Goal: Information Seeking & Learning: Learn about a topic

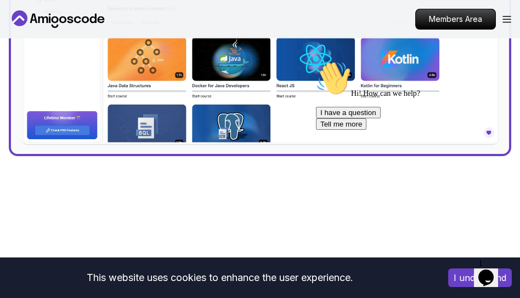
scroll to position [540, 0]
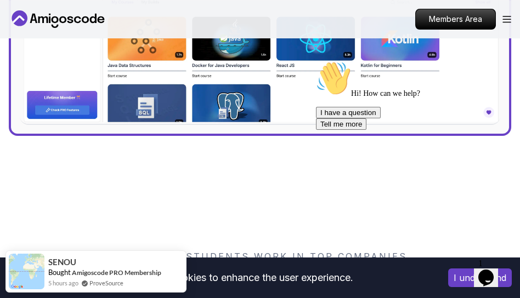
click at [316, 61] on icon "Chat attention grabber" at bounding box center [316, 61] width 0 height 0
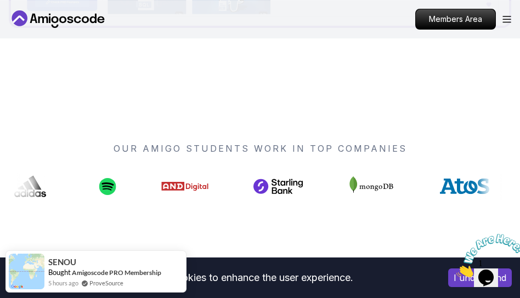
scroll to position [648, 0]
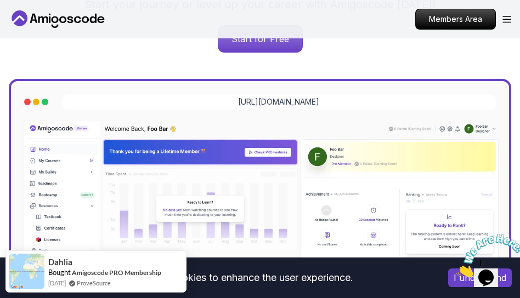
scroll to position [194, 0]
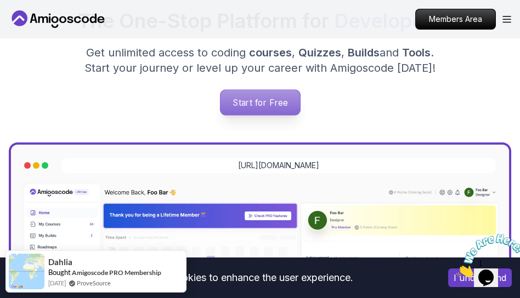
click at [264, 108] on p "Start for Free" at bounding box center [260, 102] width 80 height 25
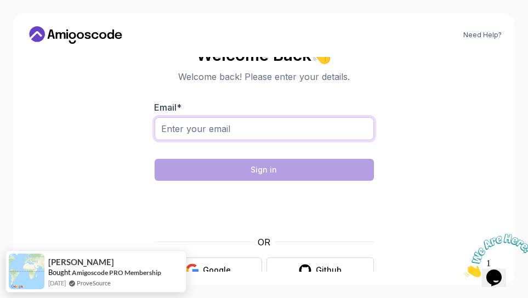
click at [273, 134] on input "Email *" at bounding box center [264, 128] width 219 height 23
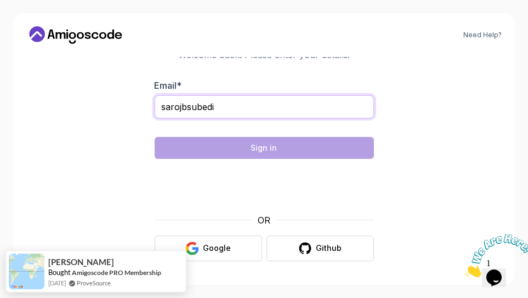
type input "sarojbsubedi"
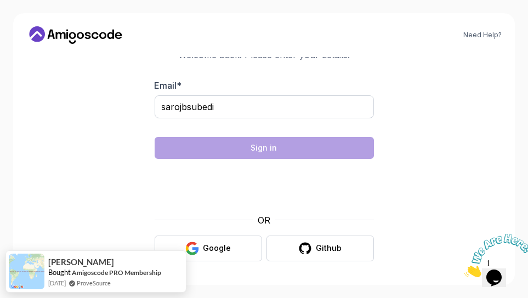
click at [464, 270] on icon "Close" at bounding box center [464, 274] width 0 height 9
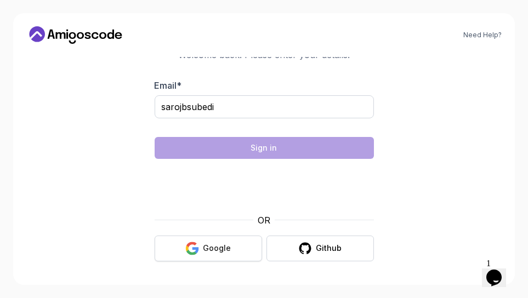
click at [240, 252] on button "Google" at bounding box center [208, 249] width 107 height 26
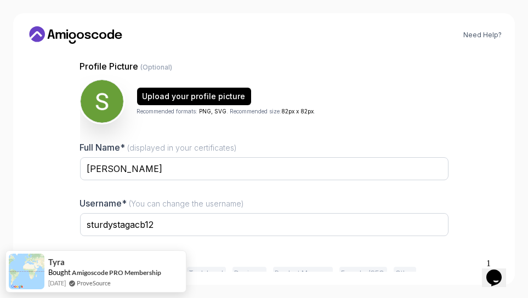
scroll to position [91, 0]
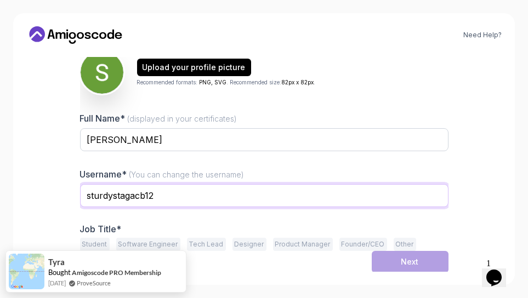
drag, startPoint x: 161, startPoint y: 197, endPoint x: 69, endPoint y: 194, distance: 92.2
click at [69, 194] on div "Need Help? 1 Set Up Your Profile 1 Set Up Your Profile 2 Let's Get to Know You …" at bounding box center [264, 149] width 502 height 272
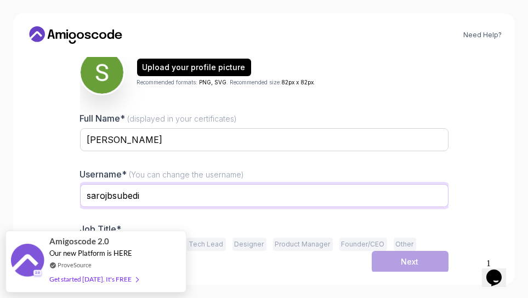
type input "sarojbsubedi"
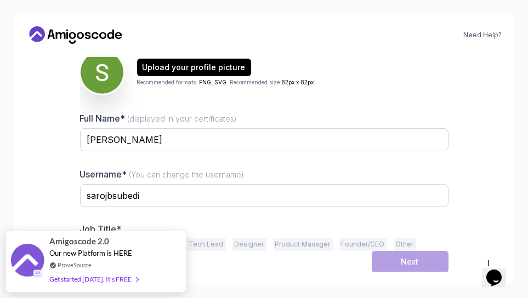
click at [489, 180] on div "Need Help? 1 Set Up Your Profile 1 Set Up Your Profile 2 Let's Get to Know You …" at bounding box center [264, 149] width 502 height 272
click at [394, 245] on button "Other" at bounding box center [405, 244] width 22 height 13
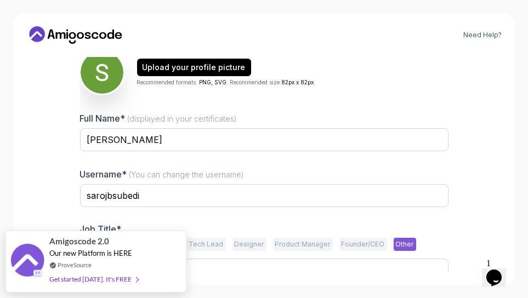
scroll to position [134, 0]
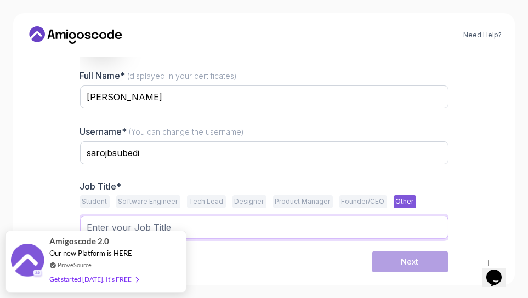
click at [213, 228] on input "text" at bounding box center [264, 227] width 369 height 23
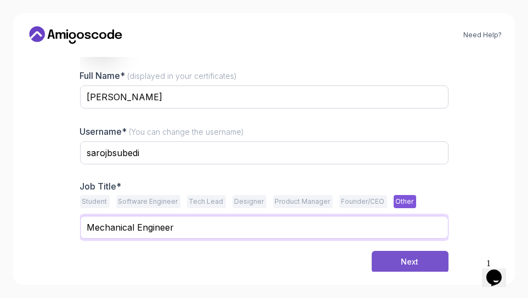
type input "Mechanical Engineer"
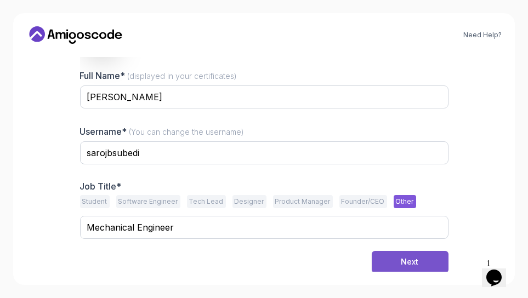
click at [406, 263] on div "Next" at bounding box center [410, 262] width 18 height 11
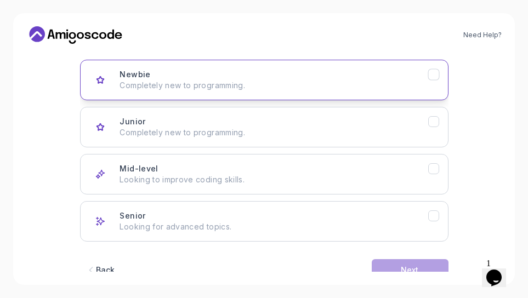
scroll to position [145, 0]
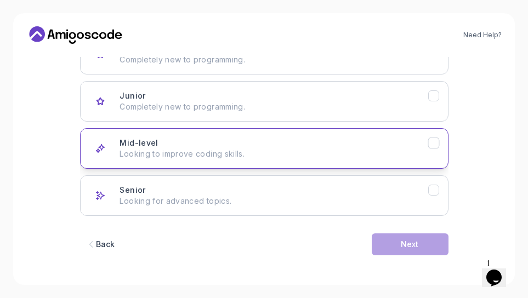
click at [434, 142] on icon "Mid-level" at bounding box center [434, 143] width 6 height 4
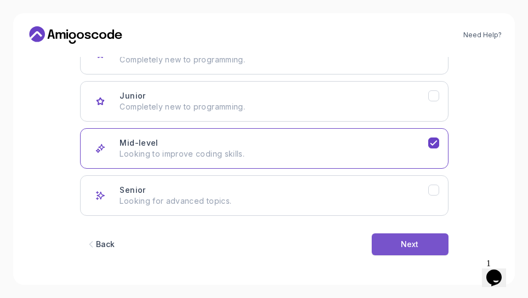
click at [411, 245] on div "Next" at bounding box center [410, 244] width 18 height 11
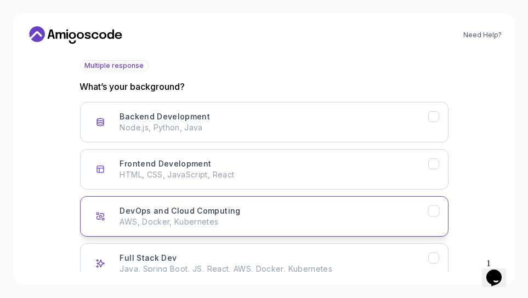
scroll to position [76, 0]
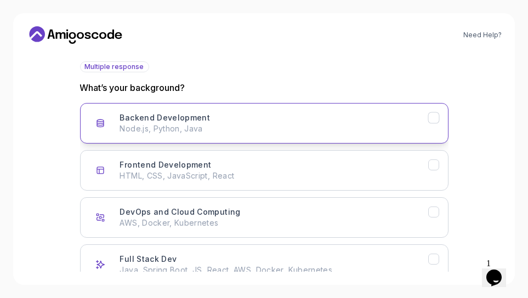
click at [432, 118] on icon "Backend Development" at bounding box center [433, 118] width 10 height 10
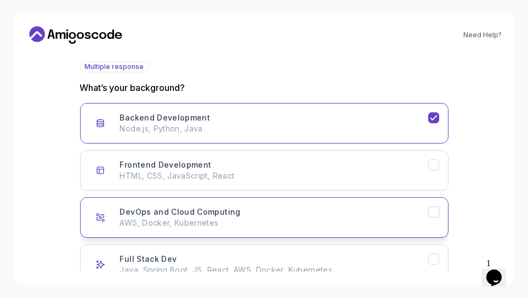
scroll to position [145, 0]
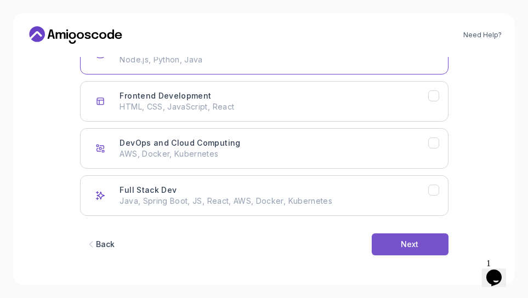
click at [398, 248] on button "Next" at bounding box center [410, 245] width 77 height 22
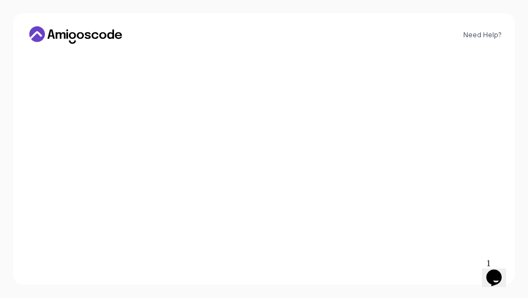
scroll to position [91, 0]
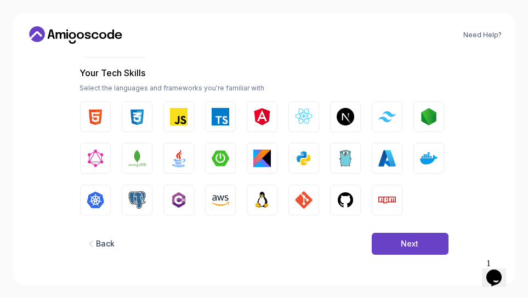
click at [94, 246] on icon "button" at bounding box center [91, 244] width 11 height 11
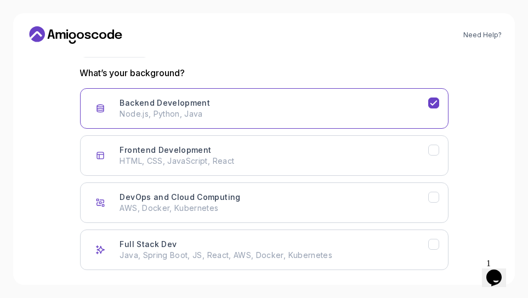
scroll to position [145, 0]
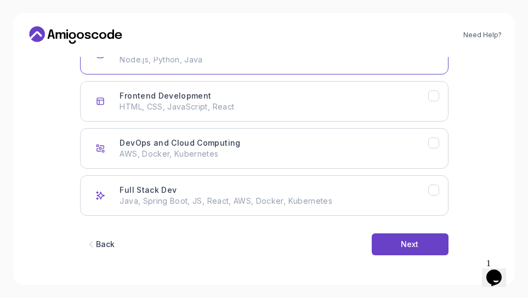
click at [94, 245] on icon "button" at bounding box center [91, 244] width 11 height 11
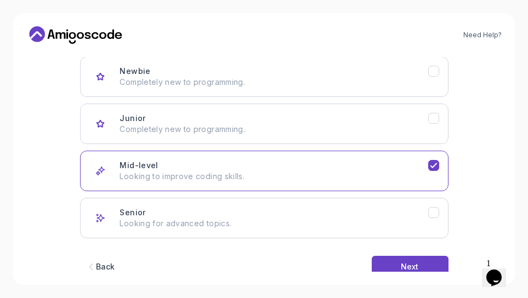
scroll to position [122, 0]
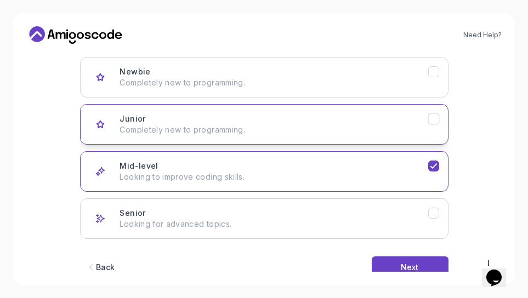
click at [205, 119] on div "Junior Completely new to programming." at bounding box center [274, 125] width 308 height 22
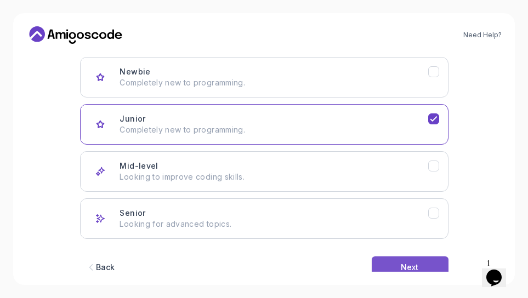
click at [375, 261] on button "Next" at bounding box center [410, 268] width 77 height 22
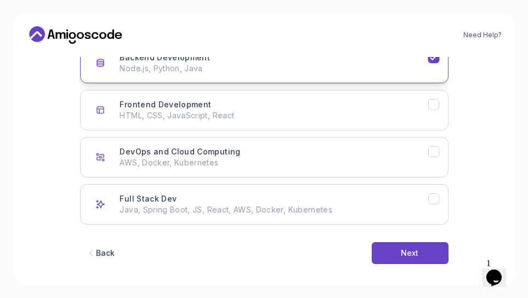
scroll to position [145, 0]
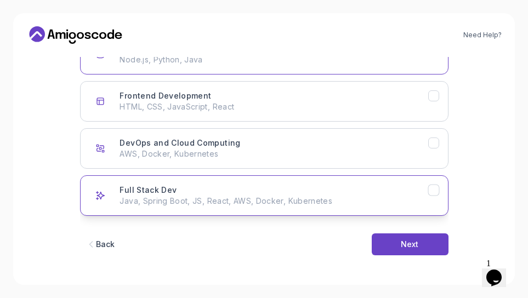
click at [433, 191] on icon "Full Stack Dev" at bounding box center [433, 190] width 10 height 10
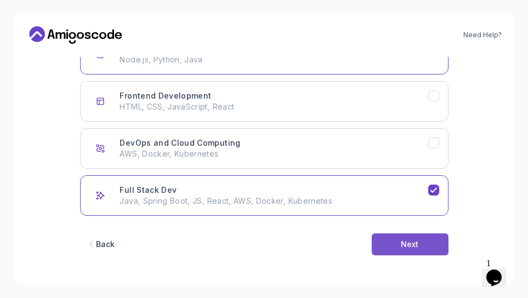
click at [422, 244] on button "Next" at bounding box center [410, 245] width 77 height 22
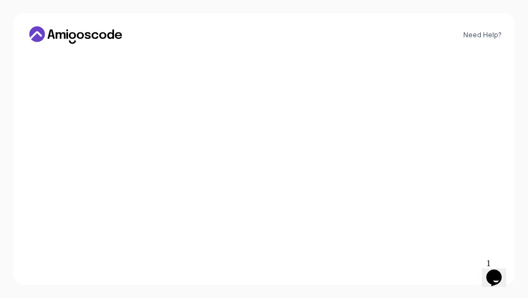
scroll to position [91, 0]
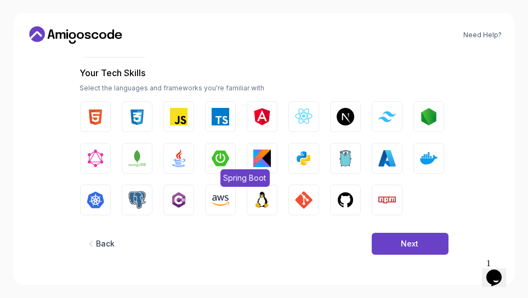
click at [218, 156] on img "button" at bounding box center [221, 159] width 18 height 18
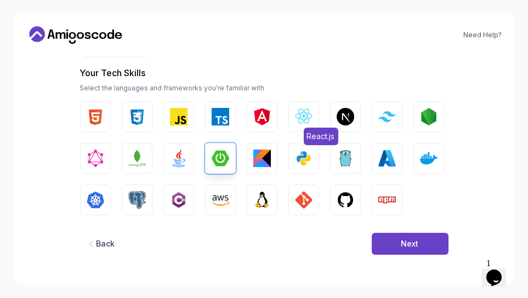
click at [296, 113] on img "button" at bounding box center [304, 117] width 18 height 18
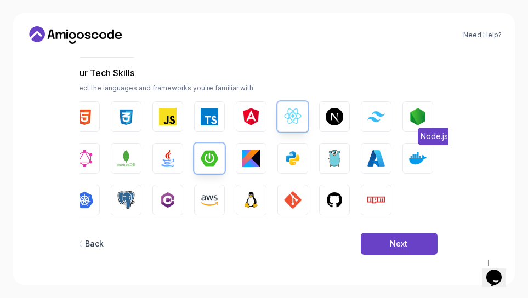
scroll to position [91, 11]
click at [421, 116] on img "button" at bounding box center [418, 117] width 18 height 18
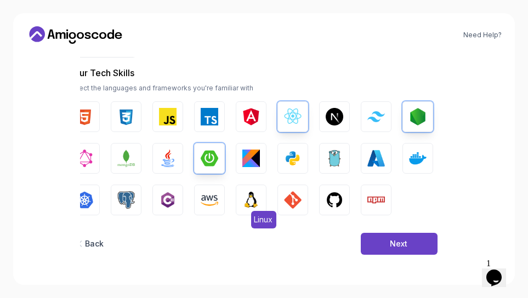
scroll to position [91, 0]
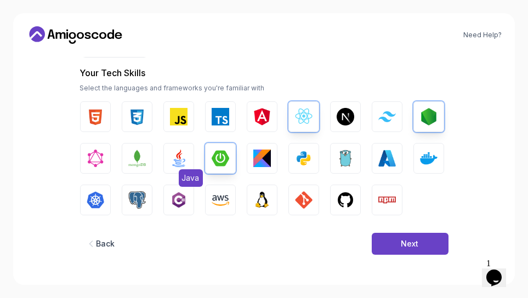
click at [173, 157] on img "button" at bounding box center [179, 159] width 18 height 18
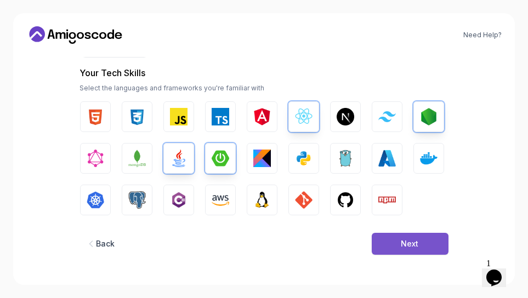
click at [405, 246] on div "Next" at bounding box center [410, 244] width 18 height 11
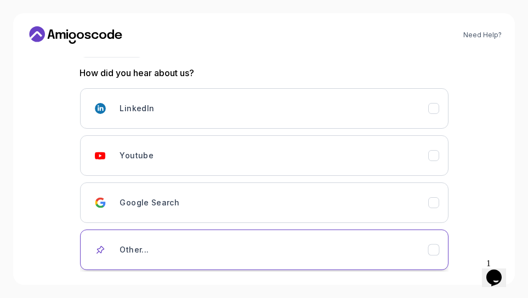
click at [429, 250] on icon "Other..." at bounding box center [433, 250] width 10 height 10
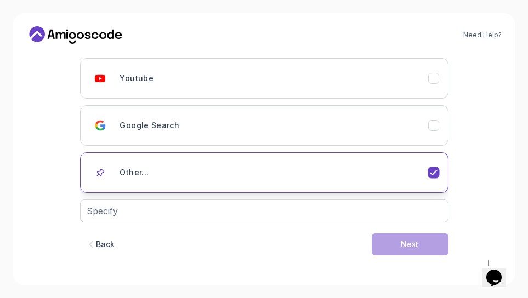
scroll to position [168, 0]
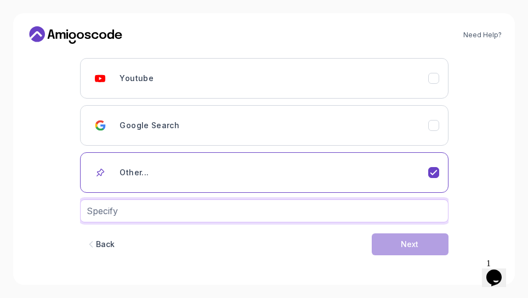
click at [306, 217] on input "text" at bounding box center [264, 211] width 369 height 23
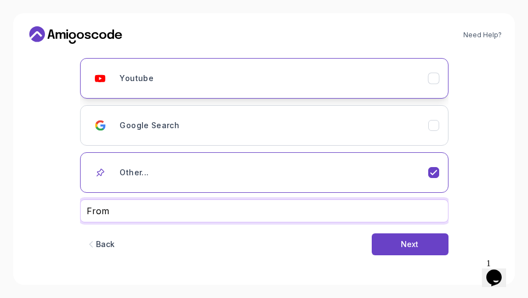
type input "From"
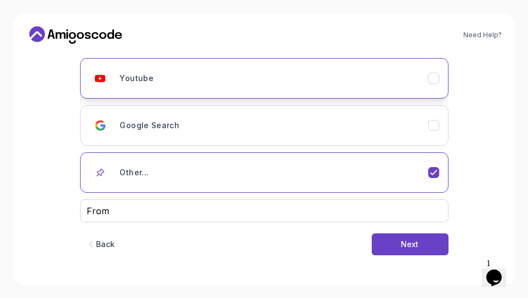
click at [429, 81] on icon "Youtube" at bounding box center [433, 78] width 10 height 10
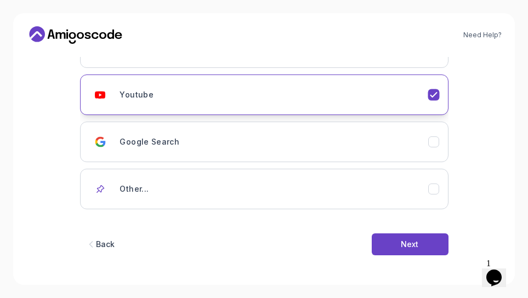
scroll to position [152, 0]
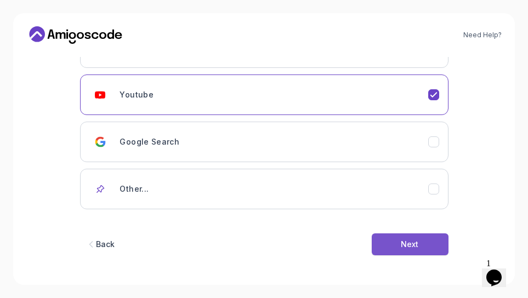
click at [388, 244] on button "Next" at bounding box center [410, 245] width 77 height 22
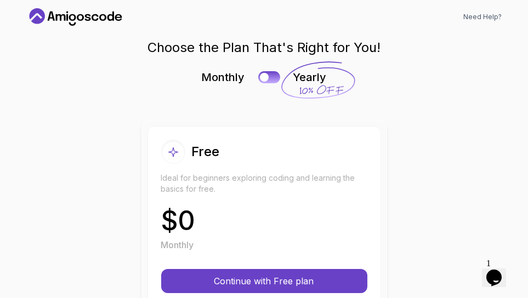
scroll to position [0, 0]
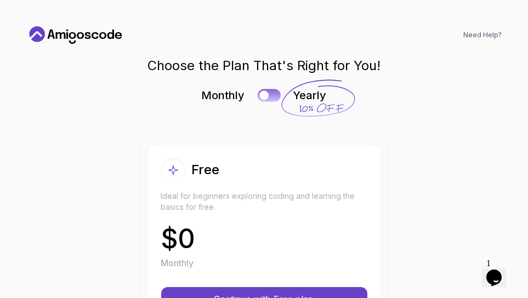
click at [266, 94] on button at bounding box center [269, 95] width 23 height 13
click at [258, 94] on button at bounding box center [269, 95] width 23 height 13
click at [199, 197] on p "Ideal for beginners exploring coding and learning the basics for free." at bounding box center [264, 202] width 206 height 22
click at [272, 96] on button at bounding box center [269, 95] width 23 height 13
click at [258, 99] on button at bounding box center [269, 95] width 23 height 13
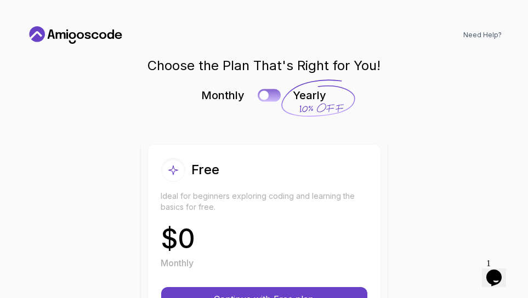
click at [269, 93] on button at bounding box center [269, 95] width 23 height 13
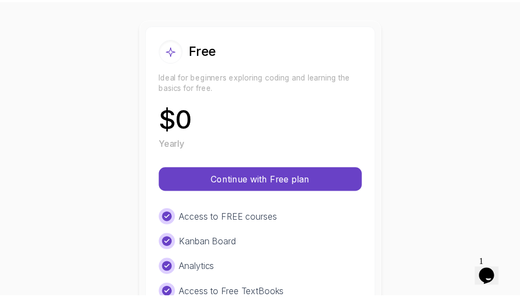
scroll to position [116, 0]
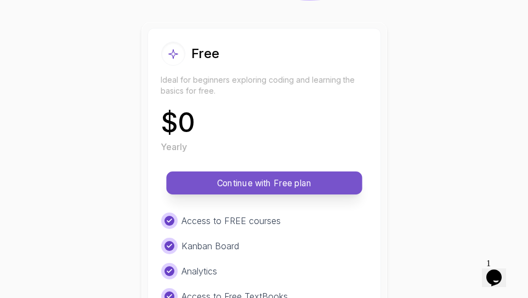
click at [271, 177] on p "Continue with Free plan" at bounding box center [264, 183] width 171 height 13
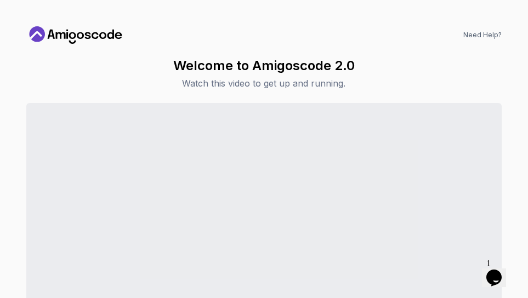
click at [515, 176] on div "Need Help? Welcome to Amigoscode 2.0 Watch this video to get up and running. Co…" at bounding box center [264, 149] width 528 height 298
click at [496, 273] on icon "Chat widget" at bounding box center [493, 278] width 15 height 16
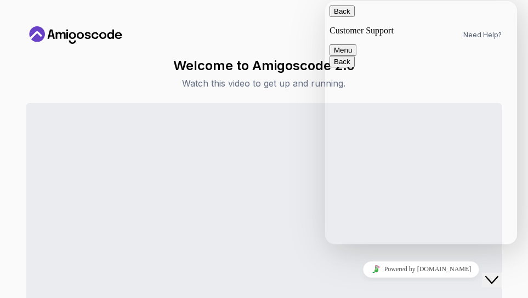
click at [357, 44] on button "Menu" at bounding box center [343, 50] width 27 height 12
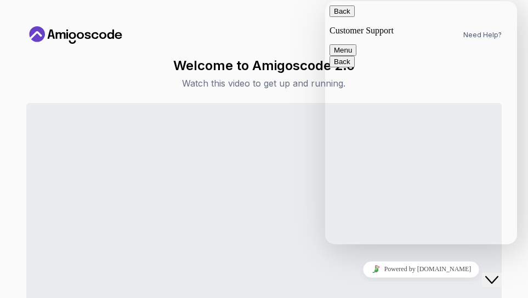
click at [343, 16] on button "Back" at bounding box center [342, 11] width 25 height 12
click at [494, 274] on icon "Close Chat This icon closes the chat window." at bounding box center [491, 280] width 13 height 13
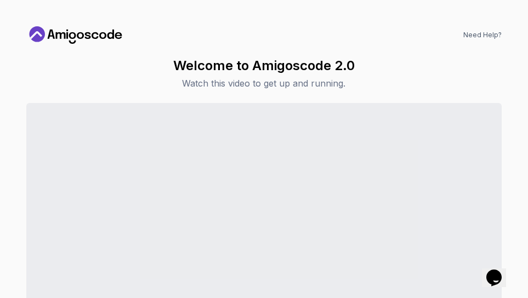
click at [520, 149] on div "Need Help? Welcome to Amigoscode 2.0 Watch this video to get up and running. Co…" at bounding box center [264, 149] width 528 height 298
click at [114, 38] on icon at bounding box center [110, 34] width 7 height 9
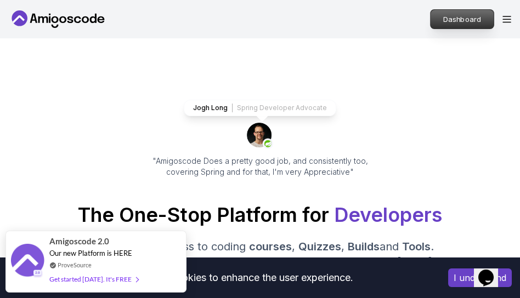
click at [468, 17] on p "Dashboard" at bounding box center [462, 19] width 63 height 19
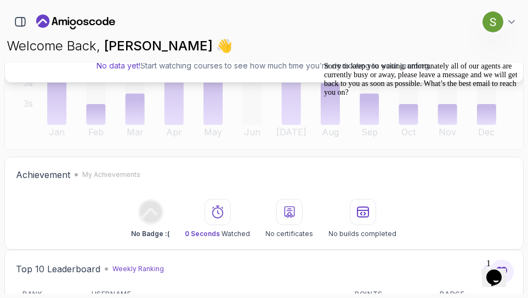
scroll to position [173, 0]
click at [231, 146] on div "Ready to Learn? No data yet! Start watching courses to see how much time you’re…" at bounding box center [263, 56] width 519 height 186
click at [0, 148] on html "0 Points 1 Saroj Subedi Mechanical Engineer Home My Courses My Builds Roadmaps …" at bounding box center [264, 149] width 528 height 298
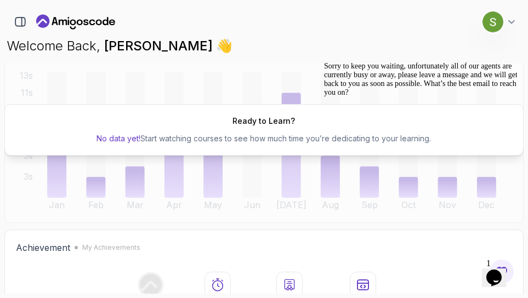
scroll to position [98, 0]
click at [496, 270] on icon "Chat widget" at bounding box center [493, 278] width 15 height 16
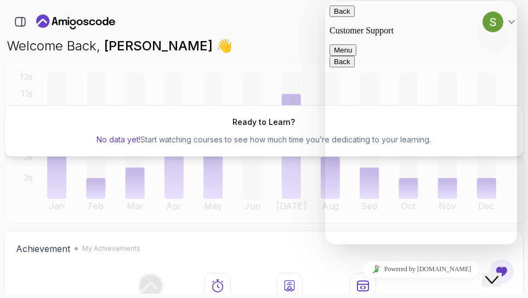
click at [496, 275] on icon "Close Chat This icon closes the chat window." at bounding box center [491, 280] width 13 height 13
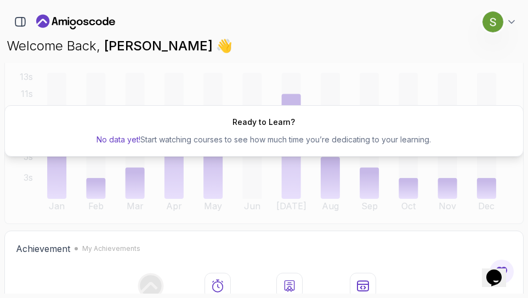
click at [511, 191] on div "Ready to Learn? No data yet! Start watching courses to see how much time you’re…" at bounding box center [263, 131] width 519 height 186
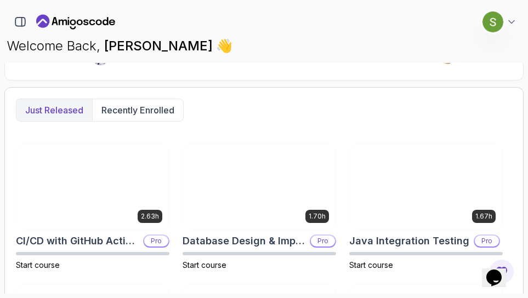
scroll to position [519, 0]
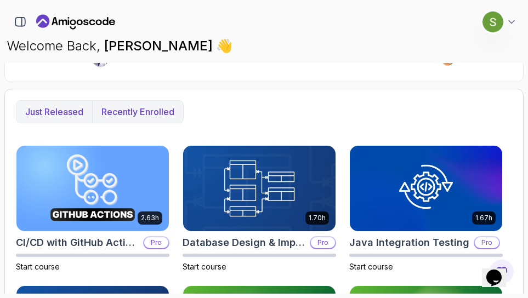
click at [138, 107] on p "Recently enrolled" at bounding box center [137, 111] width 73 height 13
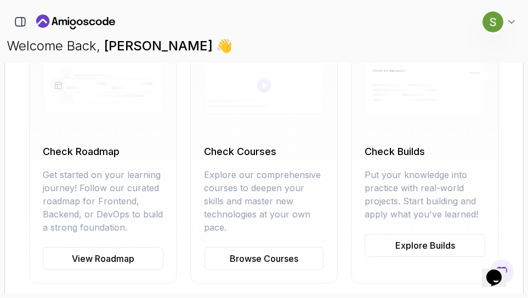
scroll to position [652, 0]
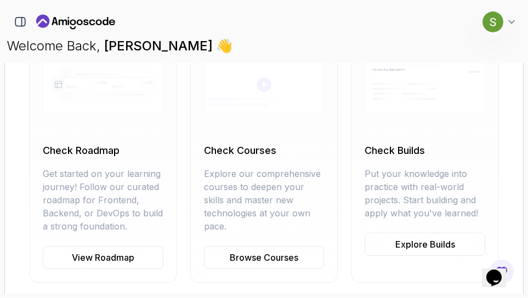
click at [222, 31] on div "0 Points 1 Saroj Subedi Mechanical Engineer" at bounding box center [263, 22] width 519 height 22
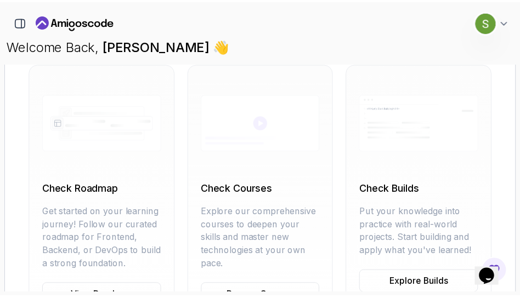
scroll to position [614, 0]
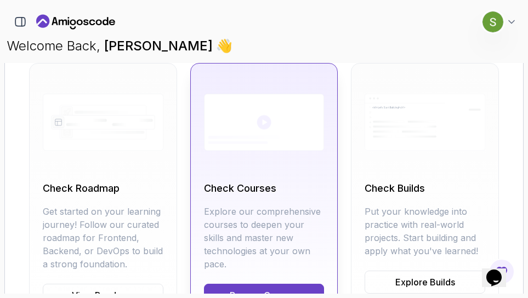
click at [260, 286] on link "Browse Courses" at bounding box center [264, 295] width 121 height 23
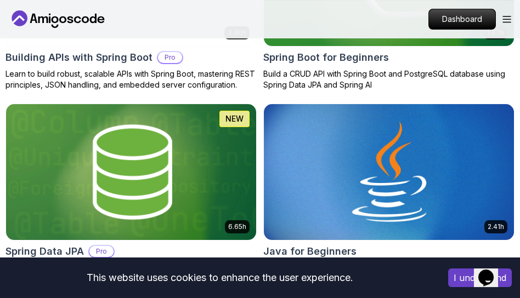
scroll to position [631, 0]
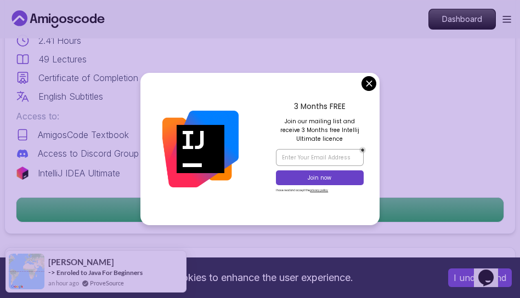
scroll to position [497, 0]
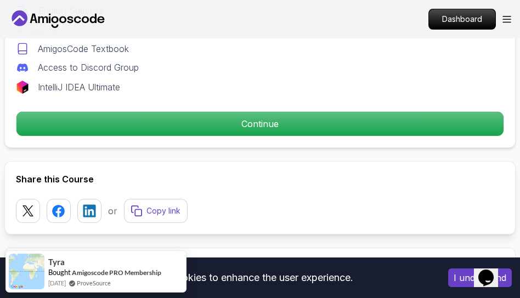
scroll to position [582, 0]
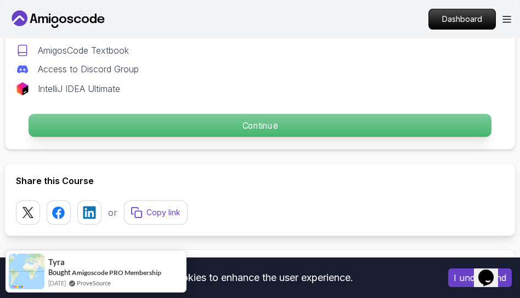
click at [254, 125] on p "Continue" at bounding box center [260, 125] width 463 height 23
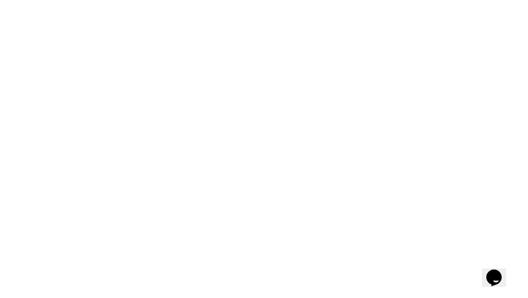
click at [266, 0] on html at bounding box center [264, 0] width 528 height 0
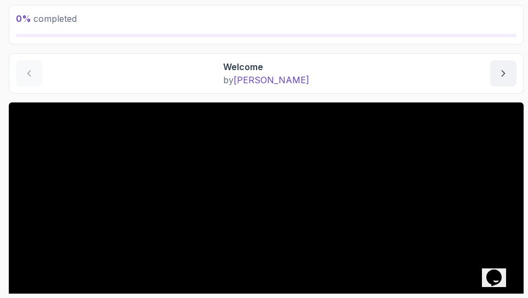
scroll to position [63, 0]
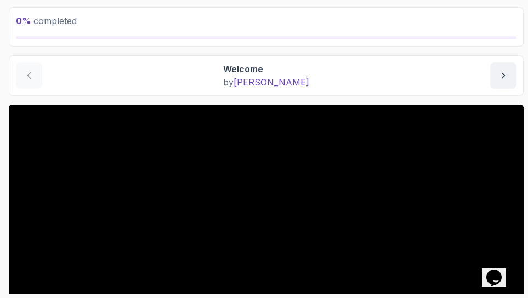
click at [269, 67] on p "Welcome" at bounding box center [266, 69] width 86 height 13
click at [500, 77] on icon "next content" at bounding box center [503, 75] width 11 height 11
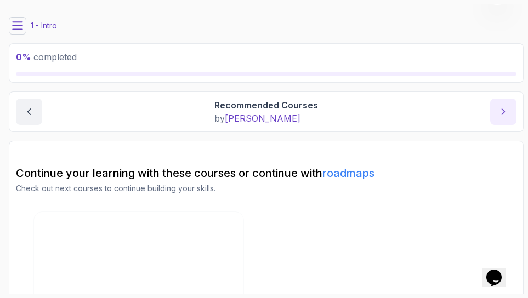
scroll to position [63, 0]
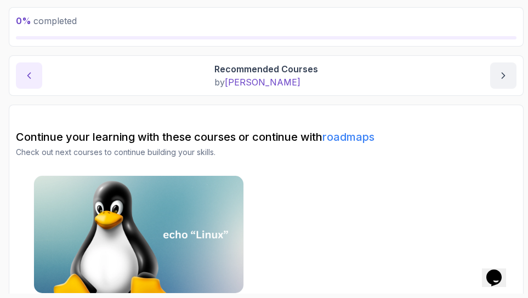
click at [25, 79] on icon "previous content" at bounding box center [29, 75] width 11 height 11
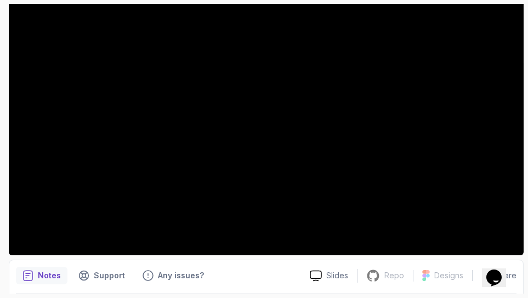
scroll to position [239, 0]
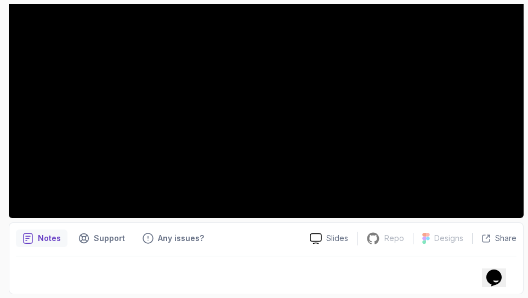
click at [31, 234] on icon "notes button" at bounding box center [27, 238] width 11 height 11
click at [38, 242] on p "Notes" at bounding box center [49, 238] width 23 height 11
click at [305, 271] on div at bounding box center [266, 272] width 501 height 31
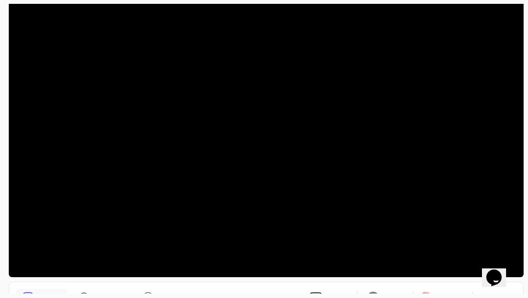
scroll to position [180, 0]
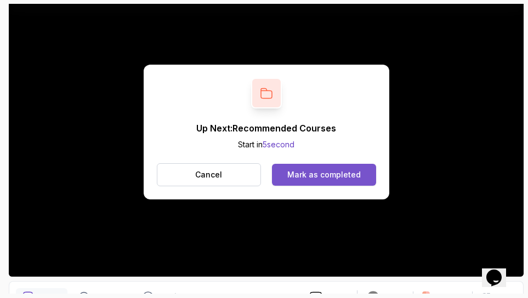
click at [302, 176] on div "Mark as completed" at bounding box center [323, 174] width 73 height 11
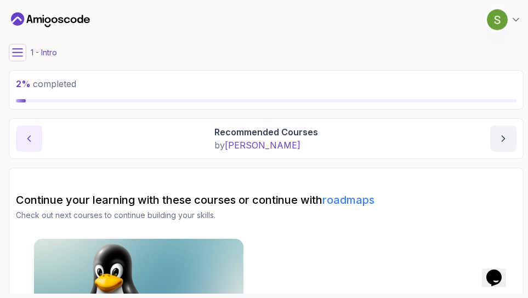
click at [26, 138] on icon "previous content" at bounding box center [29, 138] width 11 height 11
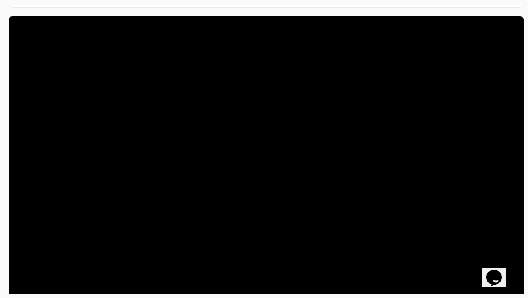
scroll to position [158, 0]
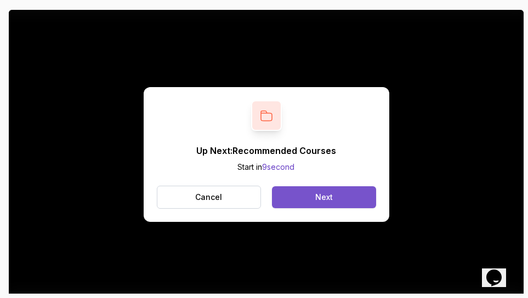
click at [313, 196] on button "Next" at bounding box center [324, 197] width 104 height 22
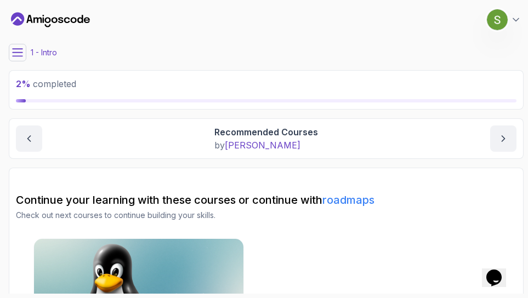
scroll to position [91, 0]
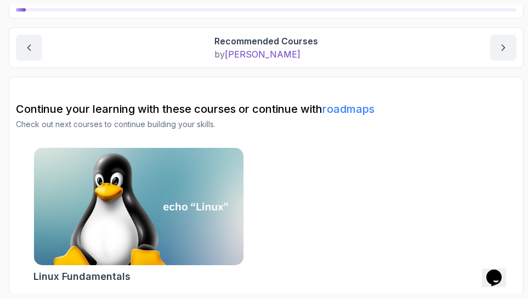
click at [350, 106] on link "roadmaps" at bounding box center [348, 109] width 52 height 13
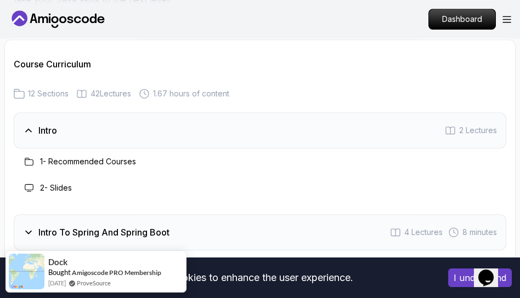
scroll to position [1801, 0]
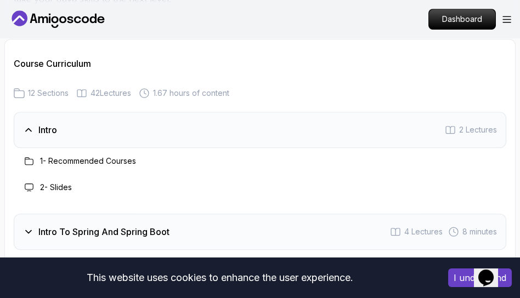
click at [315, 129] on div "Intro 2 Lectures" at bounding box center [260, 130] width 493 height 36
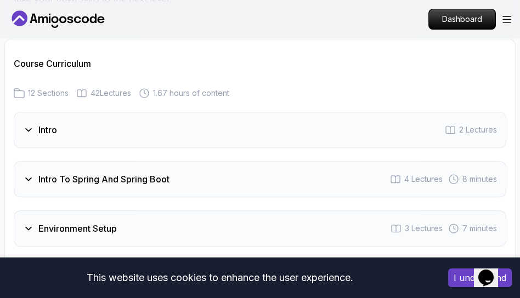
click at [315, 129] on div "Intro 2 Lectures" at bounding box center [260, 130] width 493 height 36
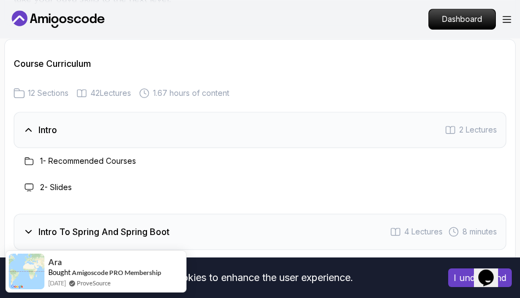
click at [315, 129] on div "Intro 2 Lectures" at bounding box center [260, 130] width 493 height 36
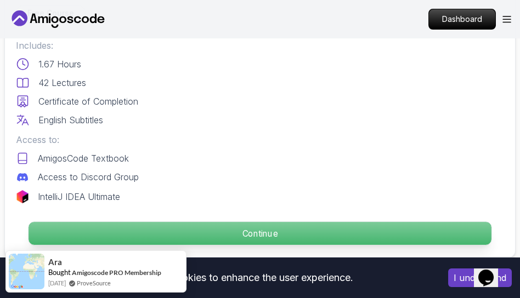
scroll to position [473, 0]
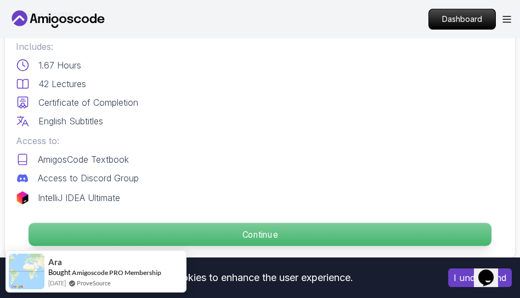
click at [228, 228] on p "Continue" at bounding box center [260, 234] width 463 height 23
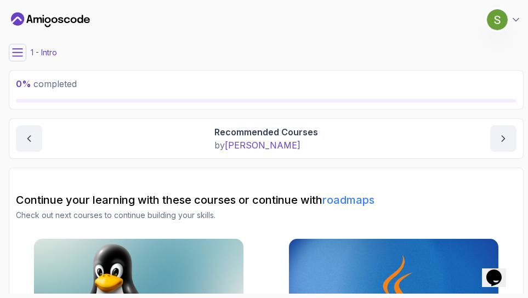
click at [18, 54] on icon at bounding box center [17, 52] width 11 height 11
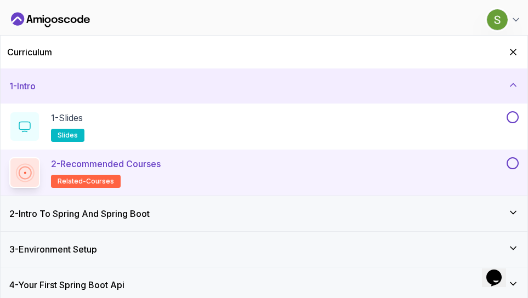
click at [18, 54] on h2 "Curriculum" at bounding box center [29, 52] width 45 height 13
click at [511, 49] on icon "Hide Curriculum for mobile" at bounding box center [514, 52] width 6 height 6
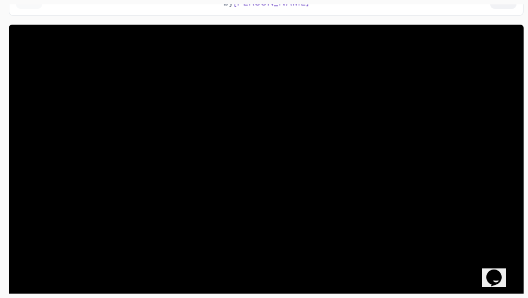
scroll to position [239, 0]
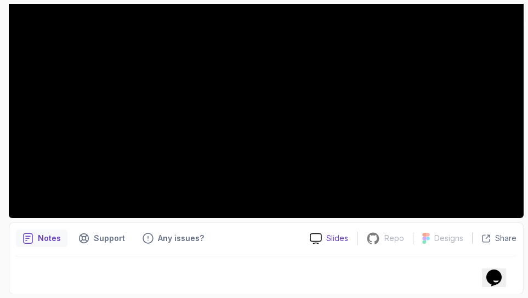
click at [325, 237] on div "Slides" at bounding box center [329, 239] width 56 height 12
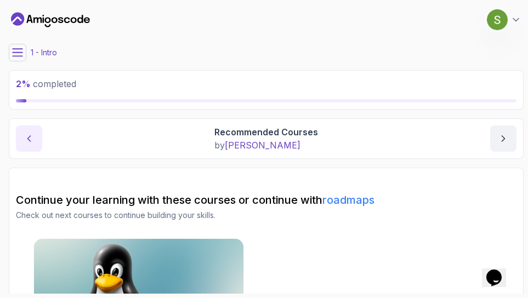
click at [31, 137] on icon "previous content" at bounding box center [29, 138] width 11 height 11
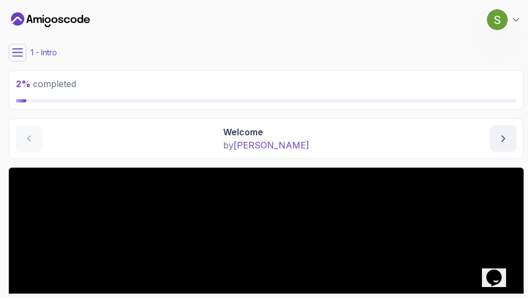
click at [18, 47] on icon at bounding box center [17, 52] width 11 height 11
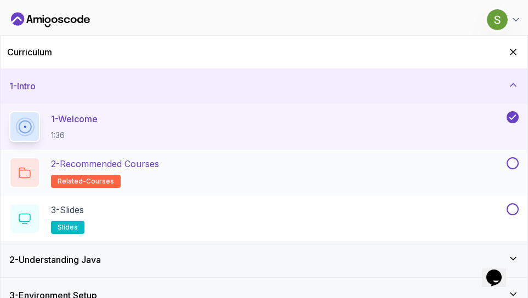
click at [84, 163] on p "2 - Recommended Courses" at bounding box center [105, 163] width 108 height 13
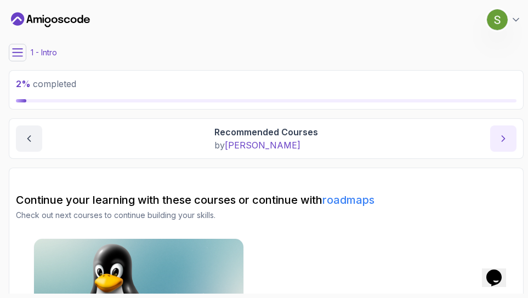
click at [504, 140] on icon "next content" at bounding box center [503, 138] width 11 height 11
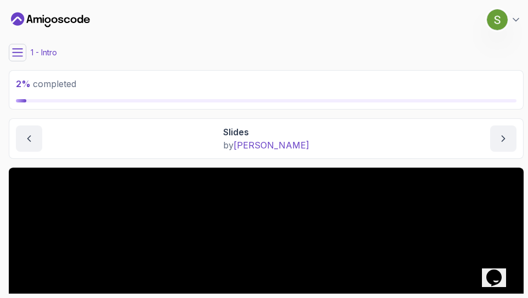
click at [14, 51] on icon at bounding box center [17, 52] width 11 height 11
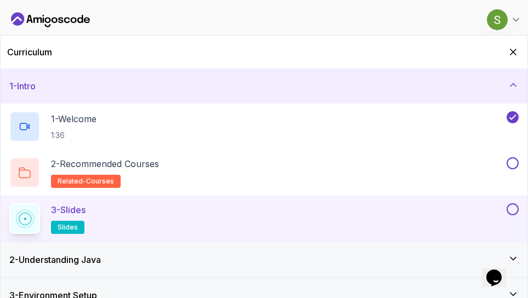
click at [514, 84] on icon at bounding box center [513, 85] width 5 height 3
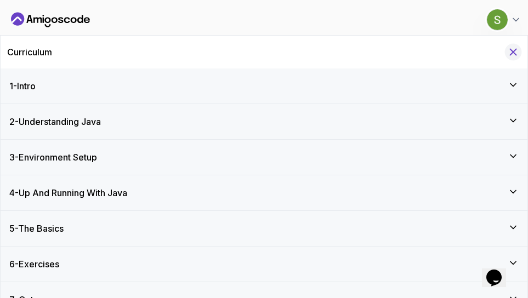
click at [510, 53] on icon "Hide Curriculum for mobile" at bounding box center [513, 52] width 12 height 12
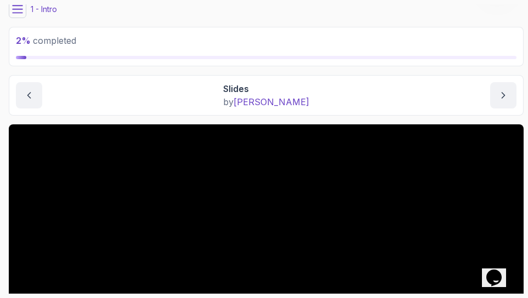
scroll to position [38, 0]
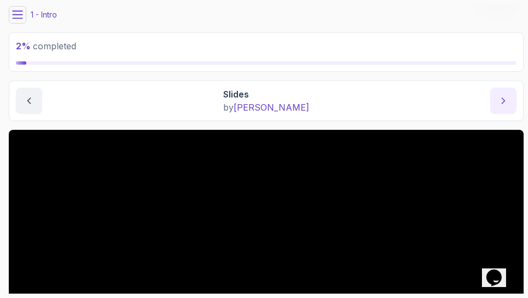
click at [502, 92] on button "next content" at bounding box center [503, 101] width 26 height 26
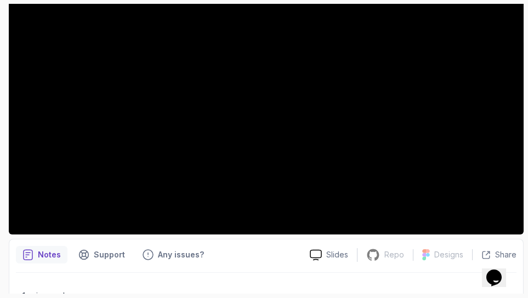
scroll to position [223, 0]
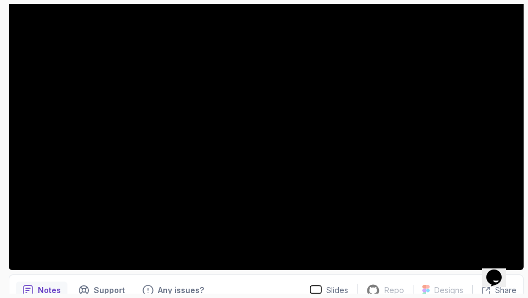
scroll to position [186, 0]
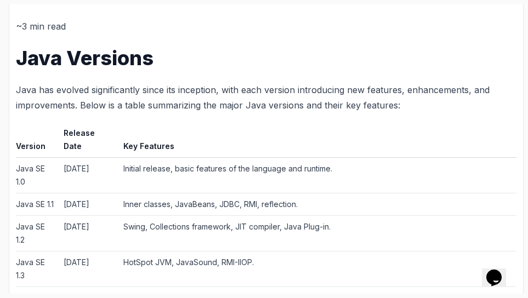
scroll to position [494, 0]
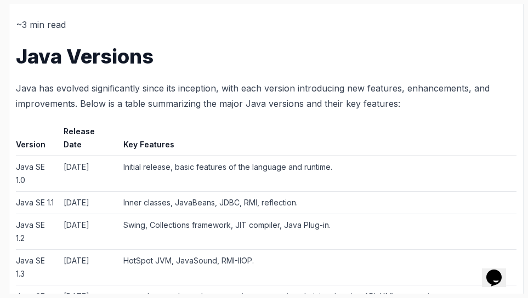
click at [1, 99] on section "6 % completed 1 - Intro 2 - Understanding Java 1 - What Is Java 2:38 2 - Should…" at bounding box center [264, 149] width 528 height 298
click at [36, 58] on h1 "Java Versions" at bounding box center [266, 57] width 501 height 22
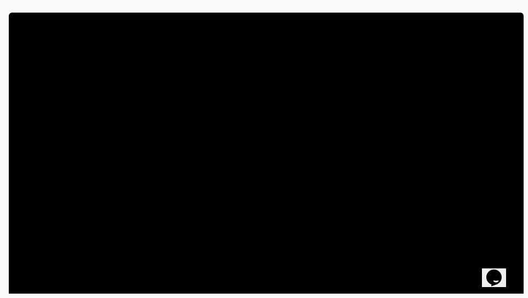
scroll to position [158, 0]
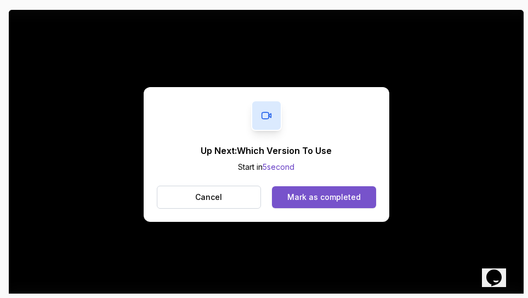
click at [310, 203] on button "Mark as completed" at bounding box center [324, 197] width 104 height 22
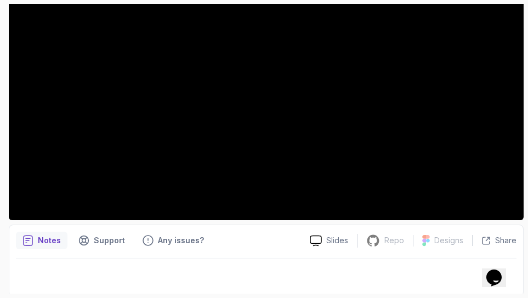
scroll to position [239, 0]
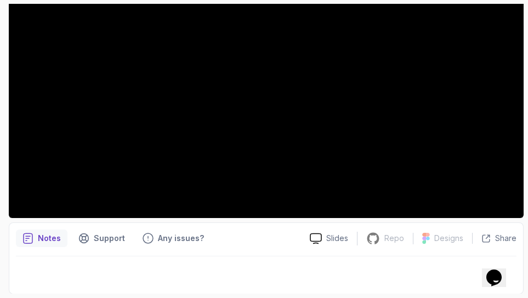
click at [28, 239] on icon "notes button" at bounding box center [27, 238] width 11 height 11
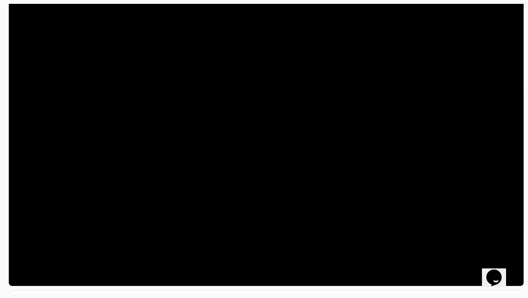
scroll to position [199, 0]
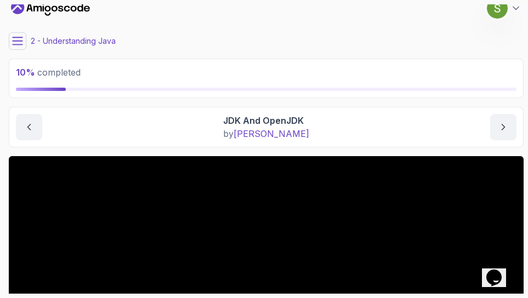
scroll to position [12, 0]
click at [10, 42] on button at bounding box center [18, 41] width 18 height 18
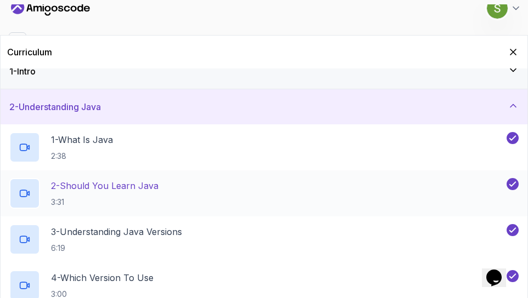
scroll to position [0, 0]
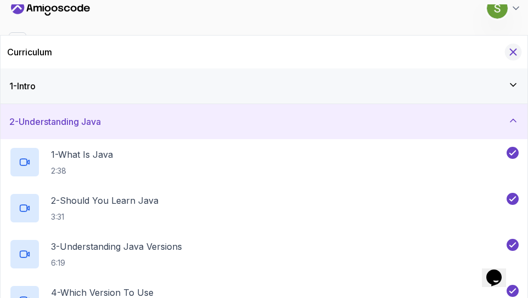
click at [513, 52] on icon "Hide Curriculum for mobile" at bounding box center [514, 52] width 6 height 6
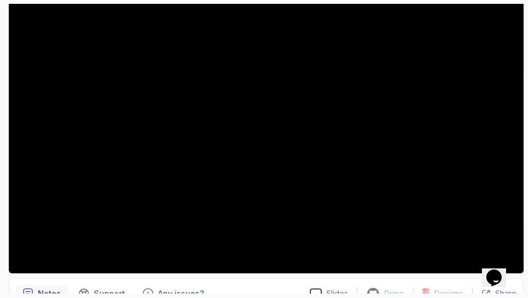
scroll to position [176, 0]
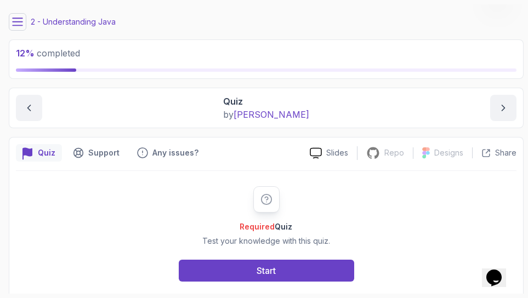
scroll to position [40, 0]
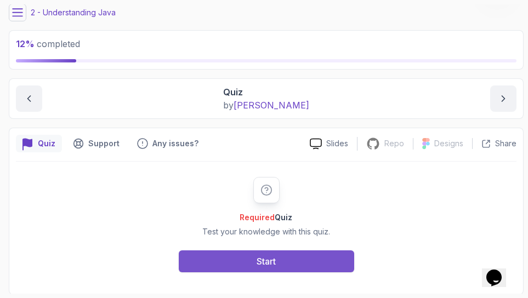
click at [288, 261] on button "Start" at bounding box center [267, 262] width 176 height 22
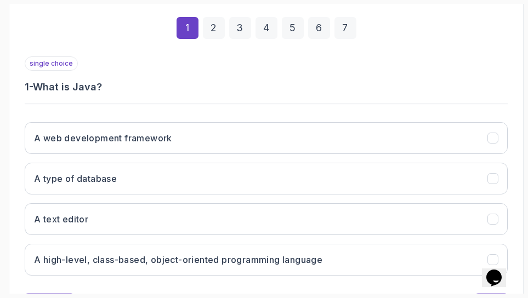
scroll to position [234, 0]
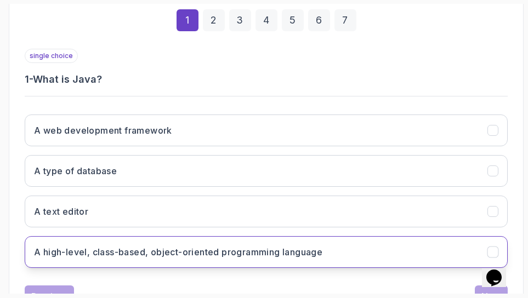
click at [161, 244] on button "A high-level, class-based, object-oriented programming language" at bounding box center [266, 252] width 483 height 32
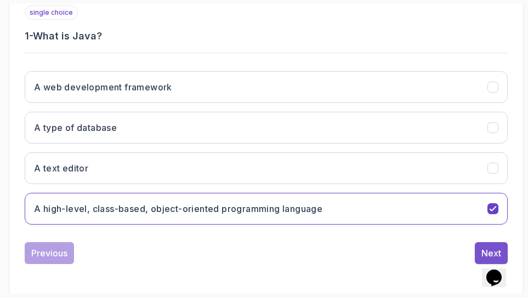
click at [483, 247] on div "Next" at bounding box center [492, 253] width 20 height 13
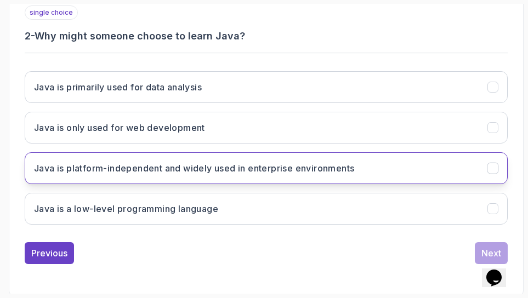
click at [228, 163] on h3 "Java is platform-independent and widely used in enterprise environments" at bounding box center [194, 168] width 320 height 13
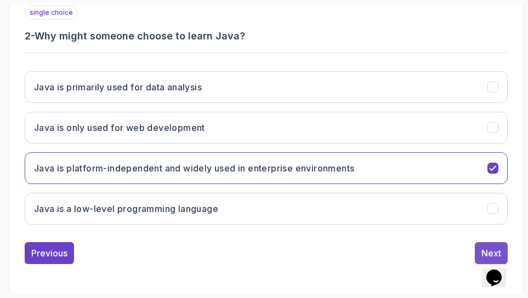
click at [480, 246] on button "Next" at bounding box center [491, 253] width 33 height 22
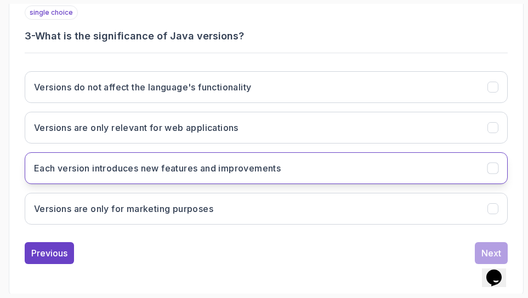
click at [299, 171] on button "Each version introduces new features and improvements" at bounding box center [266, 168] width 483 height 32
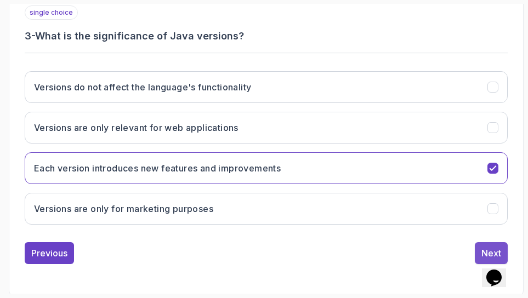
click at [480, 245] on button "Next" at bounding box center [491, 253] width 33 height 22
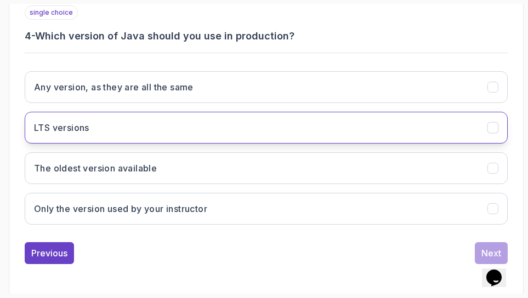
click at [123, 121] on button "LTS versions" at bounding box center [266, 128] width 483 height 32
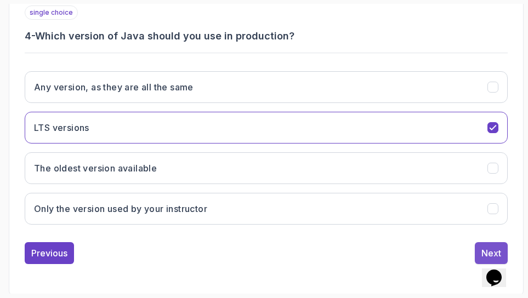
click at [487, 247] on div "Next" at bounding box center [492, 253] width 20 height 13
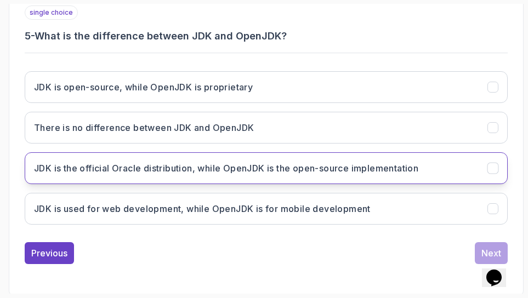
click at [261, 165] on h3 "JDK is the official Oracle distribution, while OpenJDK is the open-source imple…" at bounding box center [226, 168] width 384 height 13
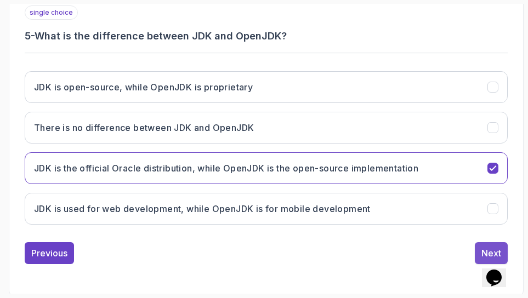
click at [482, 247] on div "Next" at bounding box center [492, 253] width 20 height 13
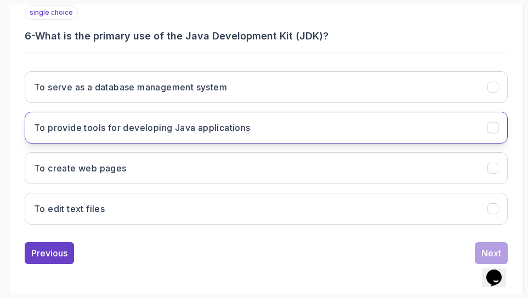
click at [129, 130] on h3 "To provide tools for developing Java applications" at bounding box center [142, 127] width 217 height 13
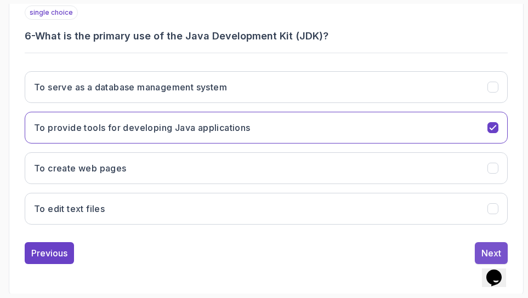
click at [480, 250] on button "Next" at bounding box center [491, 253] width 33 height 22
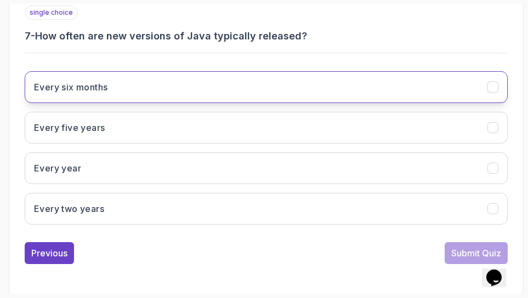
click at [166, 92] on button "Every six months" at bounding box center [266, 87] width 483 height 32
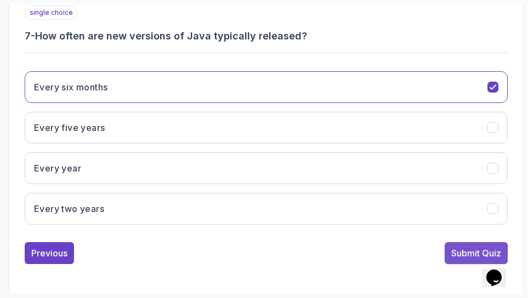
click at [460, 249] on div "Submit Quiz" at bounding box center [476, 253] width 50 height 13
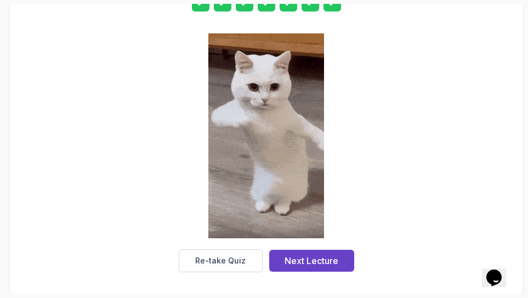
scroll to position [296, 0]
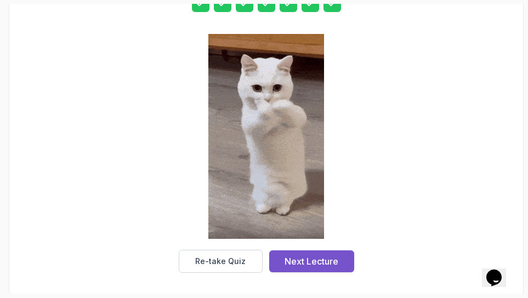
click at [304, 264] on div "Next Lecture" at bounding box center [312, 261] width 54 height 13
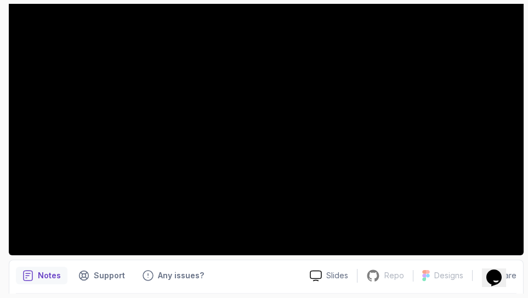
scroll to position [202, 0]
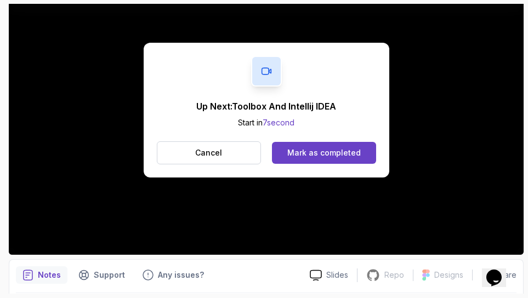
click at [305, 105] on p "Up Next: Toolbox And Intellij IDEA" at bounding box center [266, 106] width 140 height 13
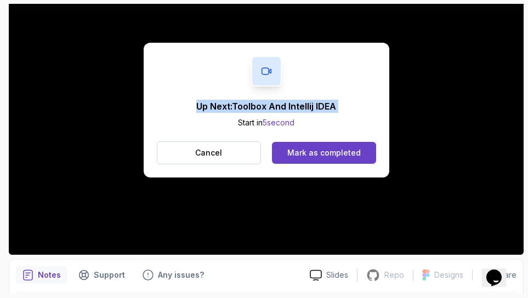
click at [305, 105] on p "Up Next: Toolbox And Intellij IDEA" at bounding box center [266, 106] width 140 height 13
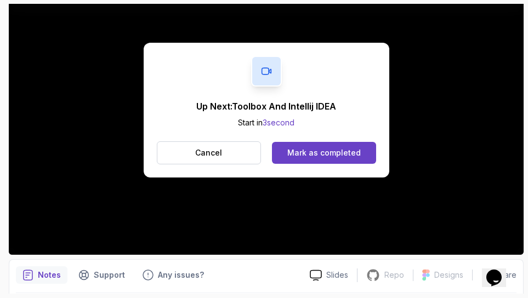
click at [360, 81] on div "Up Next: Toolbox And Intellij IDEA Start in 3 second Cancel Mark as completed" at bounding box center [267, 110] width 246 height 135
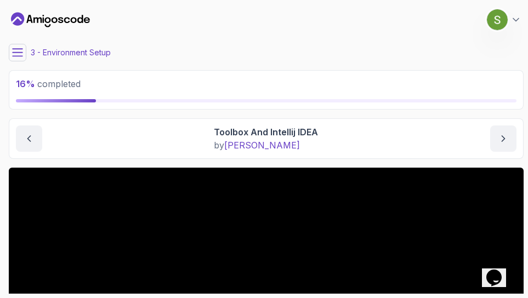
click at [20, 50] on icon at bounding box center [17, 52] width 11 height 11
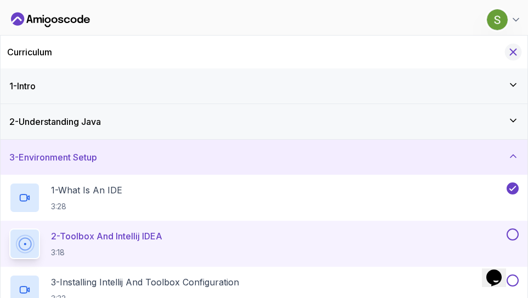
click at [514, 50] on icon "Hide Curriculum for mobile" at bounding box center [514, 52] width 6 height 6
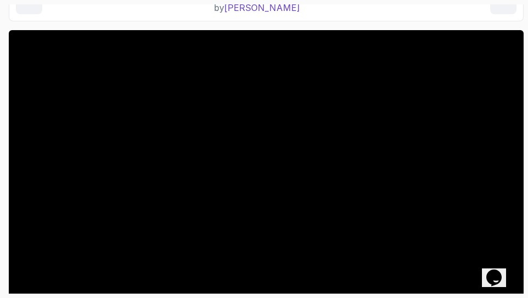
scroll to position [137, 0]
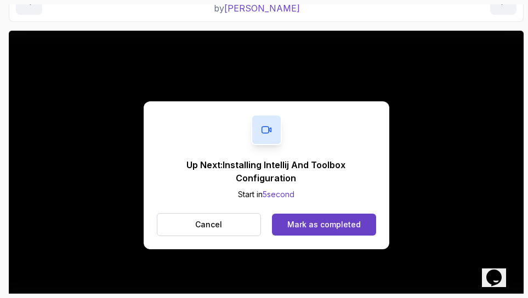
click at [25, 252] on div "Up Next: Installing Intellij And Toolbox Configuration Start in 5 second Cancel…" at bounding box center [266, 176] width 515 height 290
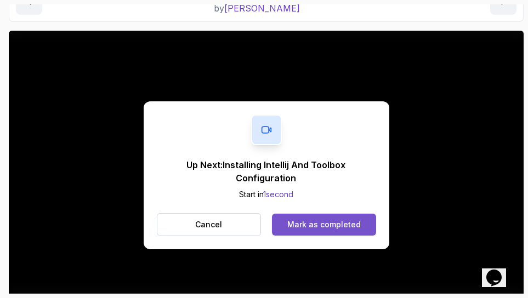
click at [293, 223] on div "Mark as completed" at bounding box center [323, 224] width 73 height 11
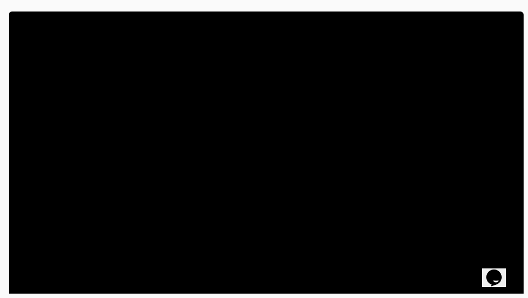
scroll to position [189, 0]
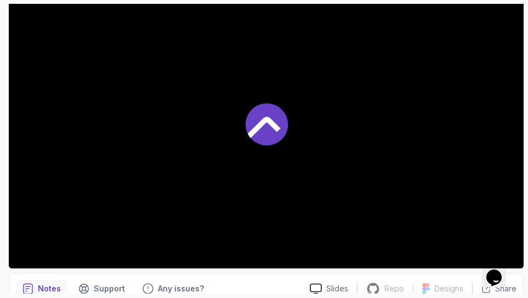
drag, startPoint x: 218, startPoint y: 118, endPoint x: 356, endPoint y: 108, distance: 138.6
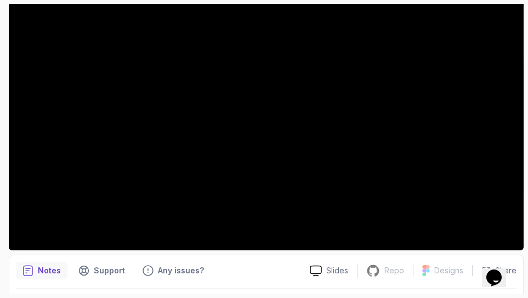
scroll to position [166, 0]
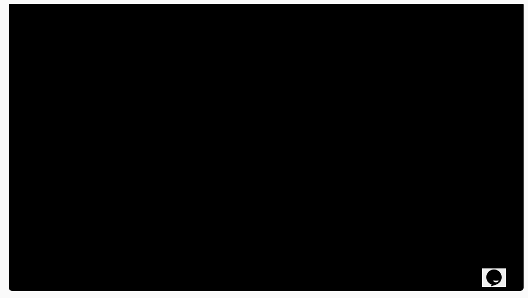
click at [0, 113] on html "20 % completed 1 - Intro 2 - Understanding Java 3 - Environment Setup 1 - What …" at bounding box center [264, 149] width 528 height 298
click at [2, 103] on section "20 % completed 1 - Intro 2 - Understanding Java 3 - Environment Setup 1 - What …" at bounding box center [264, 149] width 528 height 298
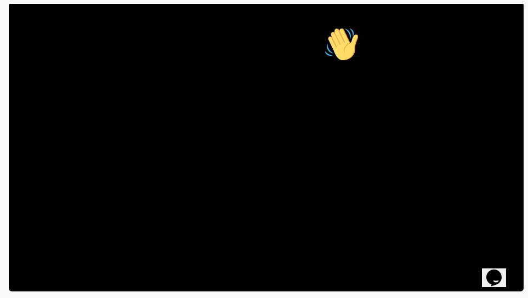
click at [324, 27] on icon "Chat attention grabber" at bounding box center [324, 27] width 0 height 0
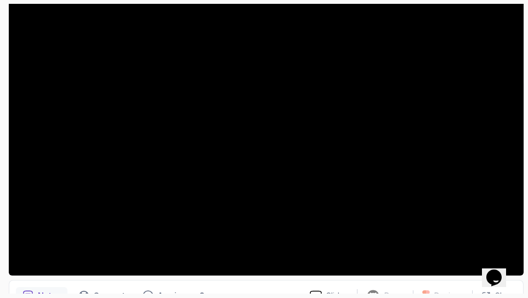
scroll to position [184, 0]
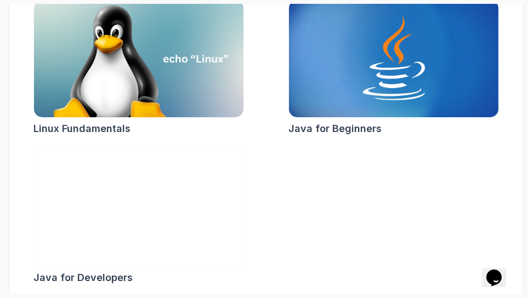
scroll to position [240, 0]
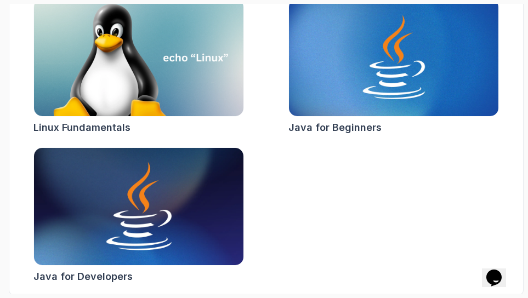
click at [111, 227] on img at bounding box center [139, 206] width 220 height 123
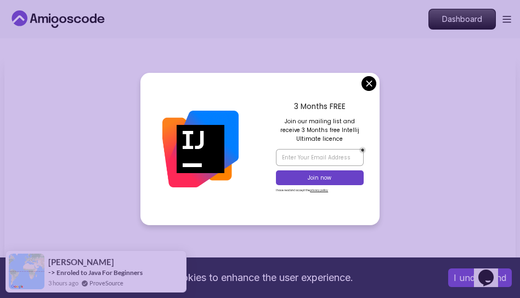
scroll to position [12, 0]
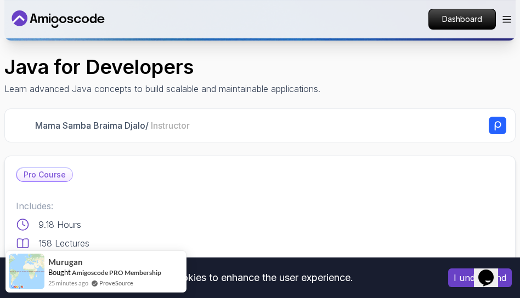
scroll to position [314, 0]
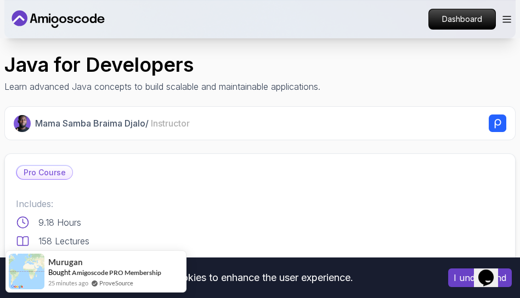
click at [231, 178] on div "Pro Course" at bounding box center [260, 172] width 488 height 15
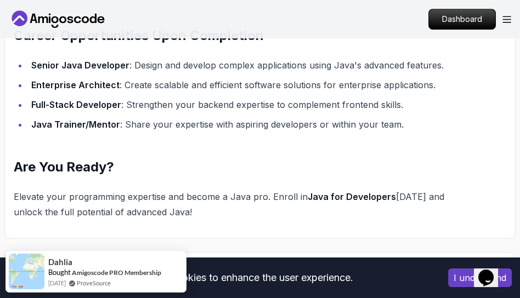
scroll to position [1591, 0]
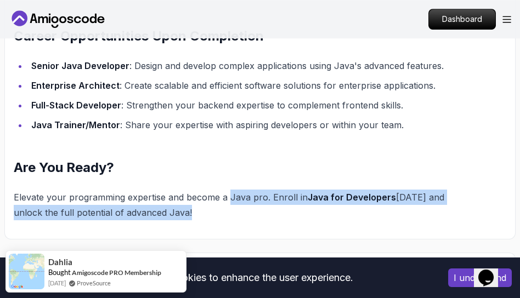
drag, startPoint x: 229, startPoint y: 179, endPoint x: 252, endPoint y: 201, distance: 31.4
click at [252, 201] on p "Elevate your programming expertise and become a Java pro. Enroll in [GEOGRAPHIC…" at bounding box center [235, 205] width 443 height 31
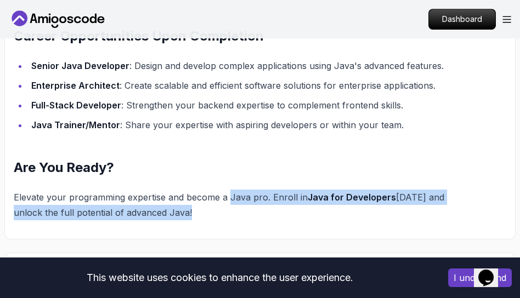
click at [252, 201] on p "Elevate your programming expertise and become a Java pro. Enroll in [GEOGRAPHIC…" at bounding box center [235, 205] width 443 height 31
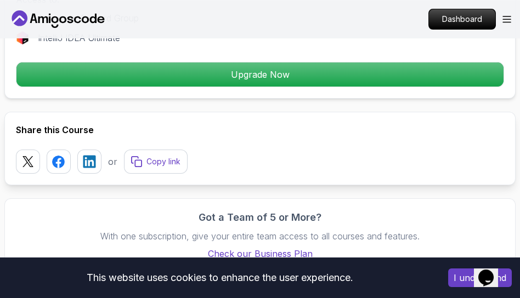
scroll to position [586, 0]
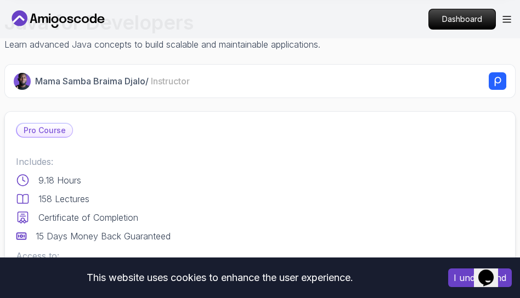
scroll to position [541, 0]
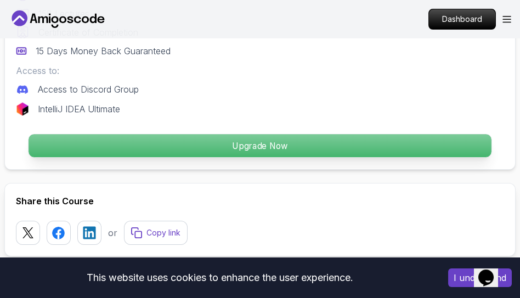
click at [299, 152] on p "Upgrade Now" at bounding box center [260, 145] width 463 height 23
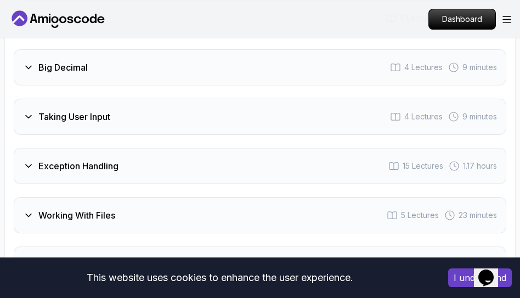
scroll to position [2386, 0]
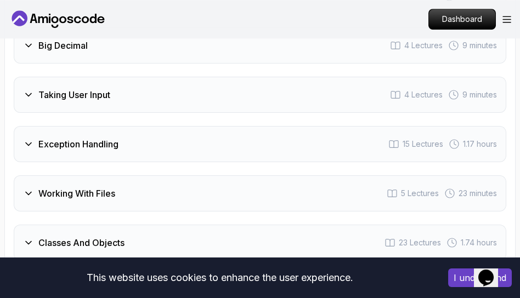
click at [27, 139] on icon at bounding box center [28, 144] width 11 height 11
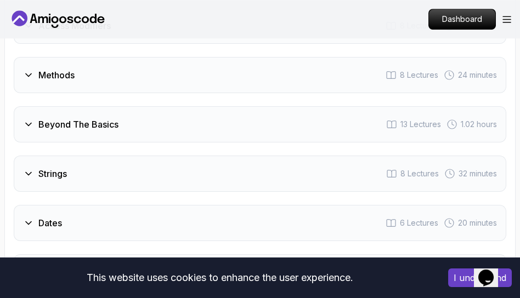
scroll to position [2132, 0]
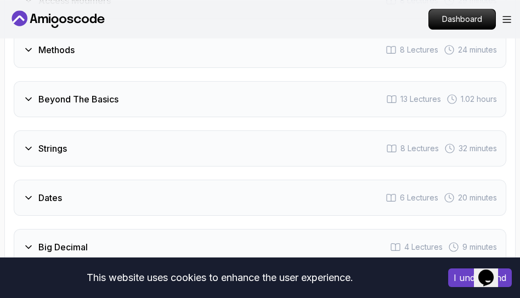
click at [29, 242] on icon at bounding box center [28, 247] width 11 height 11
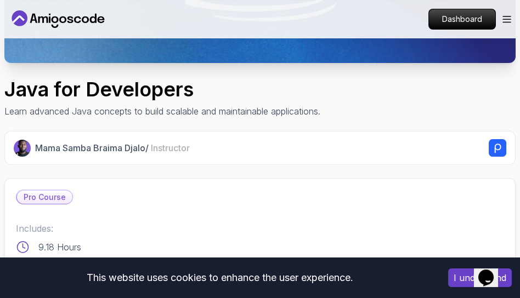
scroll to position [339, 0]
